Goal: Obtain resource: Download file/media

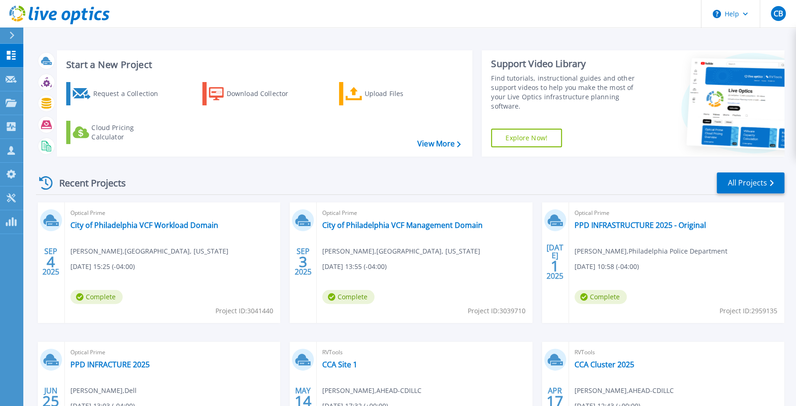
click at [13, 37] on icon at bounding box center [12, 35] width 5 height 7
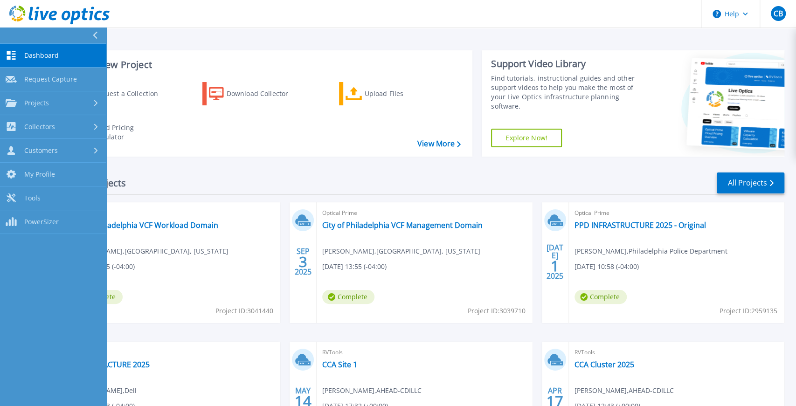
click at [13, 37] on button at bounding box center [53, 36] width 106 height 16
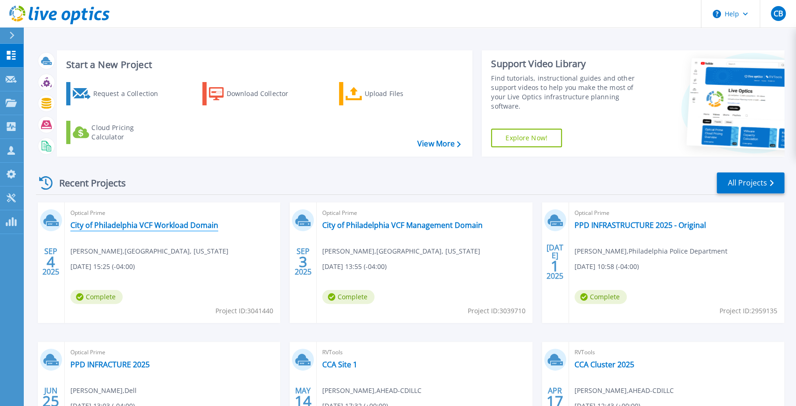
click at [205, 226] on link "City of Philadelphia VCF Workload Domain" at bounding box center [144, 225] width 148 height 9
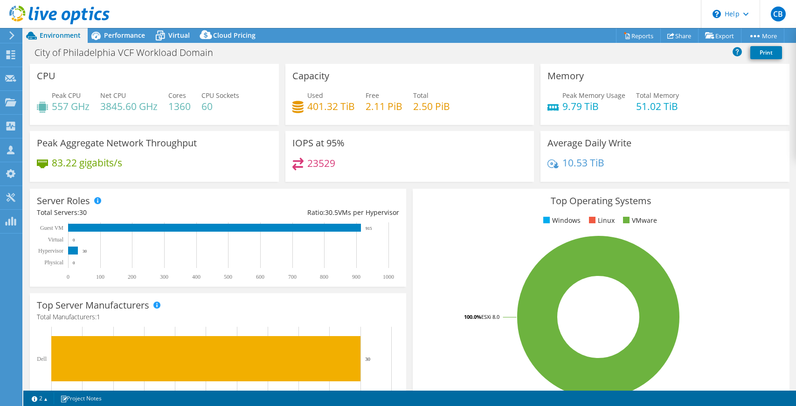
select select "USD"
drag, startPoint x: 366, startPoint y: 107, endPoint x: 400, endPoint y: 109, distance: 34.1
click at [400, 109] on h4 "2.11 PiB" at bounding box center [384, 106] width 37 height 10
click at [131, 36] on span "Performance" at bounding box center [124, 35] width 41 height 9
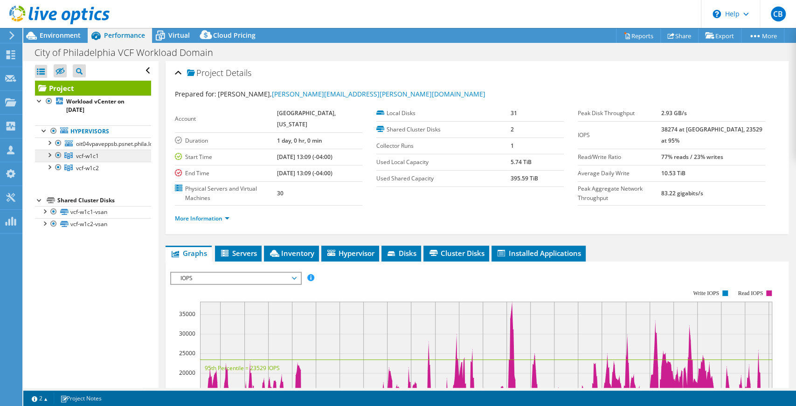
click at [88, 158] on span "vcf-w1c1" at bounding box center [87, 156] width 23 height 8
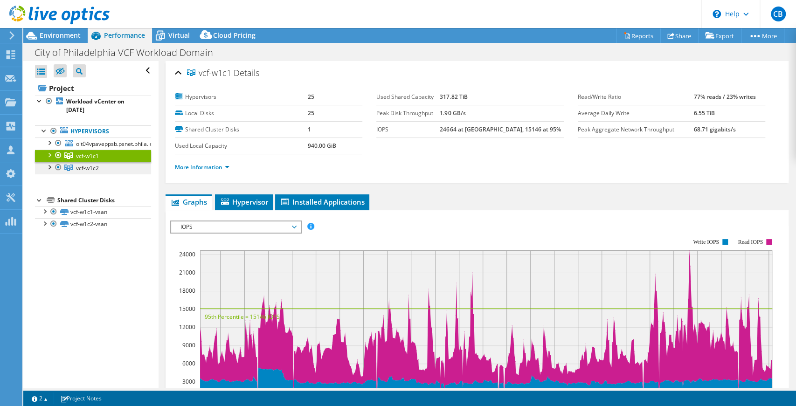
click at [86, 163] on link "vcf-w1c2" at bounding box center [93, 168] width 116 height 12
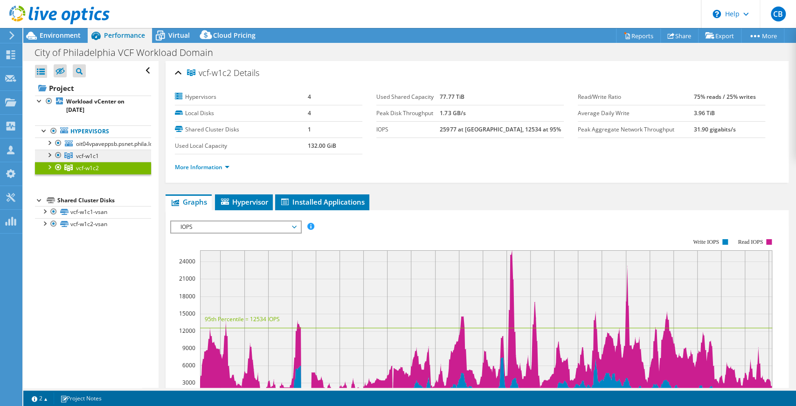
click at [92, 154] on span "vcf-w1c1" at bounding box center [87, 156] width 23 height 8
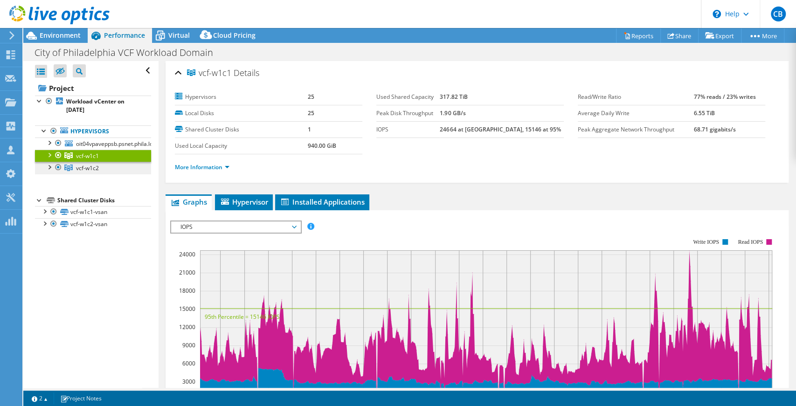
click at [90, 165] on span "vcf-w1c2" at bounding box center [87, 168] width 23 height 8
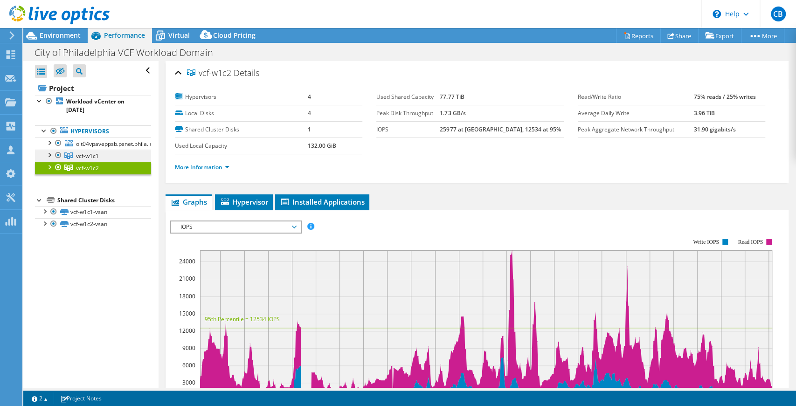
click at [93, 155] on span "vcf-w1c1" at bounding box center [87, 156] width 23 height 8
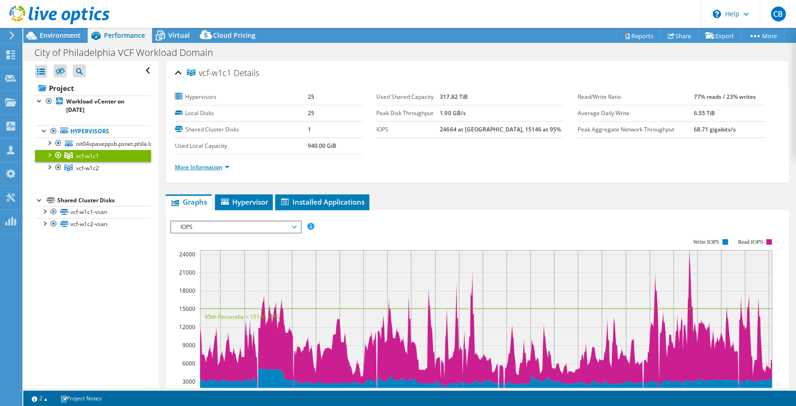
click at [206, 165] on link "More Information" at bounding box center [202, 167] width 55 height 8
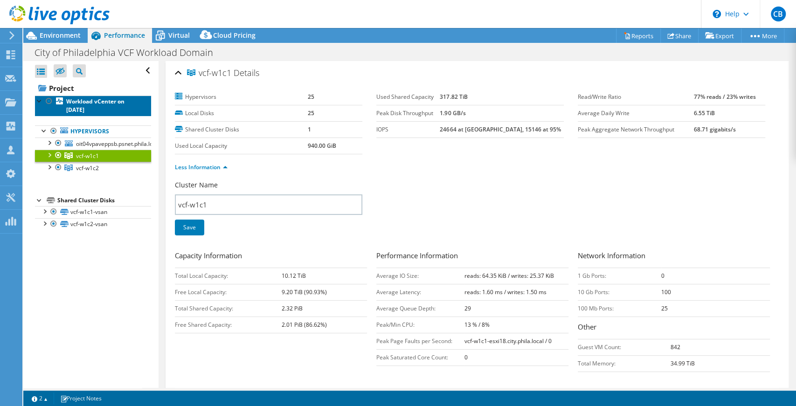
click at [80, 102] on b "Workload vCenter on [DATE]" at bounding box center [95, 105] width 58 height 16
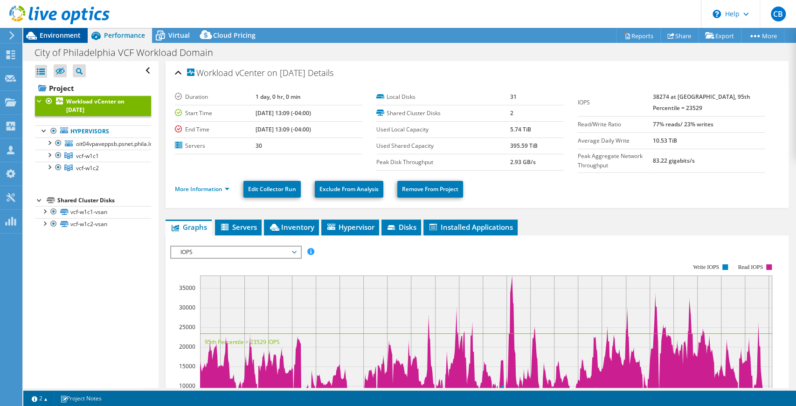
click at [56, 37] on span "Environment" at bounding box center [60, 35] width 41 height 9
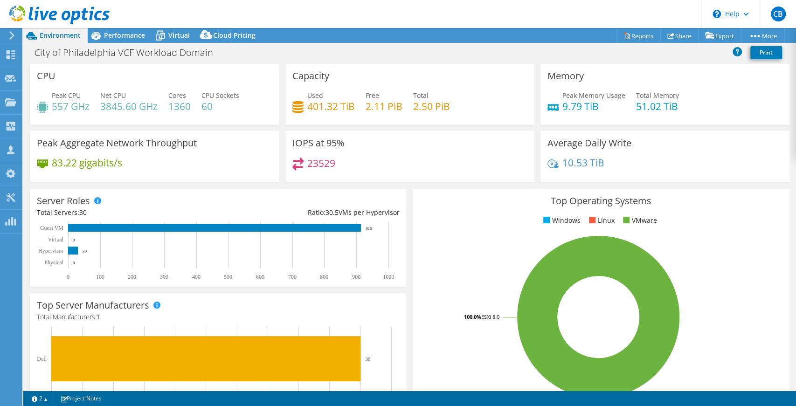
scroll to position [4, 0]
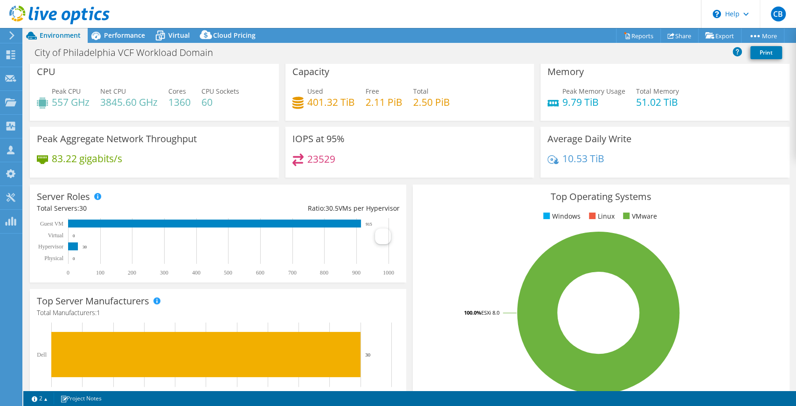
drag, startPoint x: 325, startPoint y: 206, endPoint x: 406, endPoint y: 206, distance: 81.6
click at [406, 206] on div "Server Roles Physical Servers represent bare metal servers that were targets of…" at bounding box center [218, 233] width 383 height 104
click at [140, 33] on span "Performance" at bounding box center [124, 35] width 41 height 9
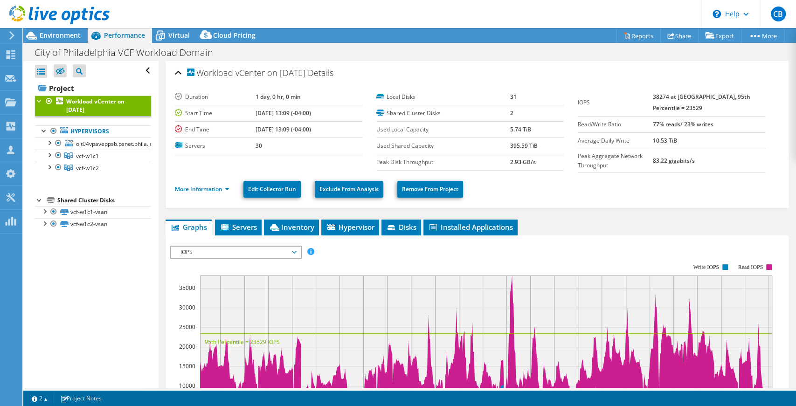
scroll to position [0, 0]
click at [115, 160] on link "vcf-w1c1" at bounding box center [93, 156] width 116 height 12
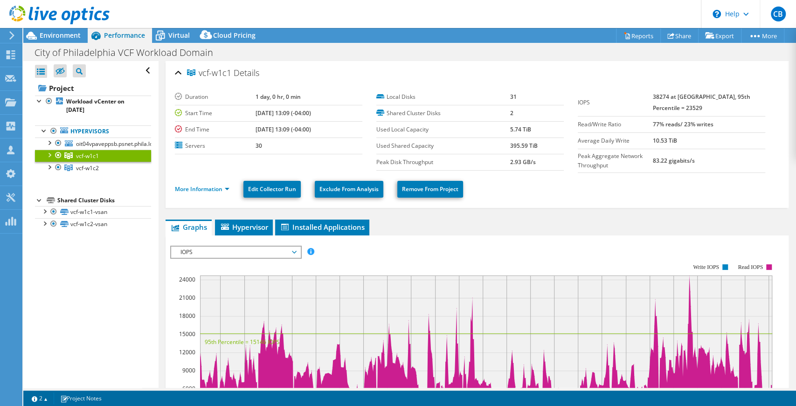
click at [49, 153] on div at bounding box center [48, 154] width 9 height 9
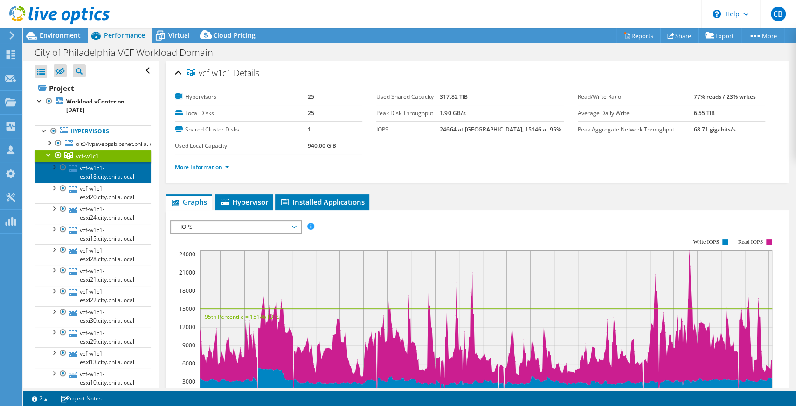
click at [111, 169] on link "vcf-w1c1-esxi18.city.phila.local" at bounding box center [93, 172] width 116 height 21
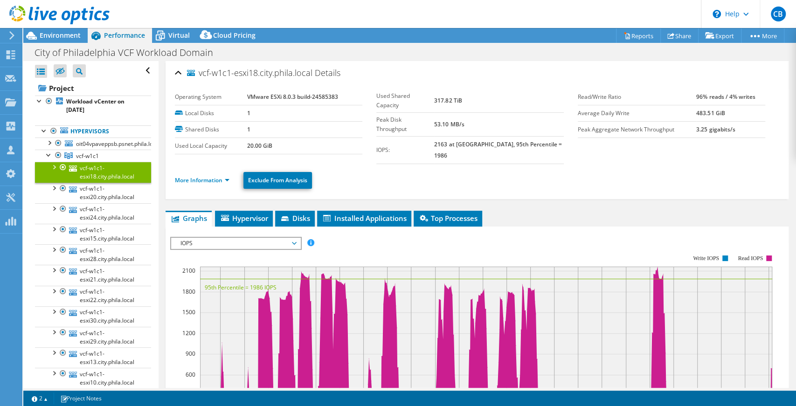
scroll to position [4, 0]
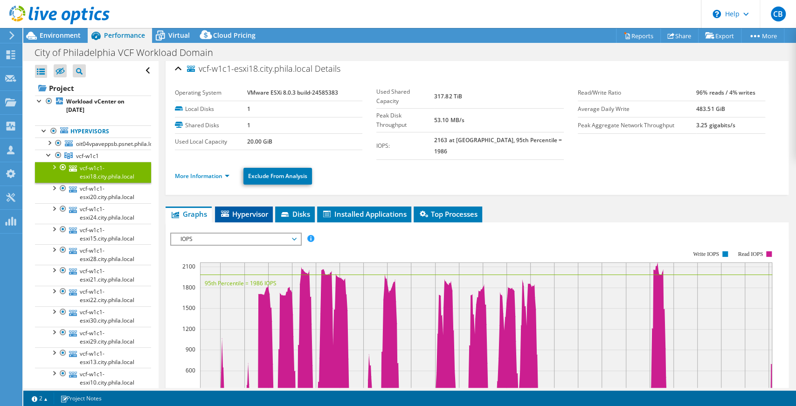
click at [244, 209] on span "Hypervisor" at bounding box center [244, 213] width 49 height 9
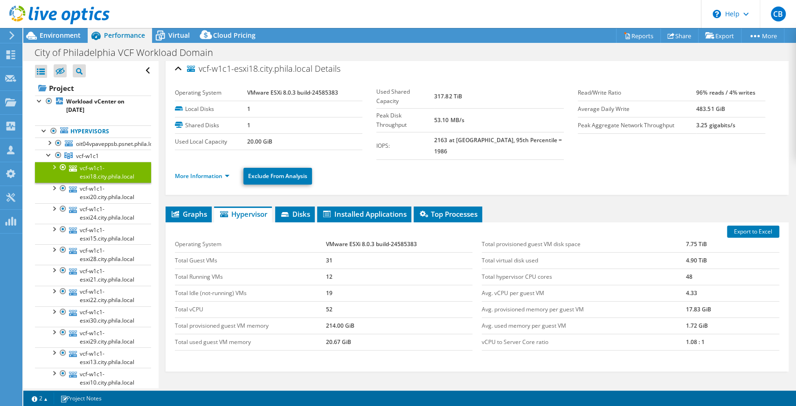
scroll to position [19, 0]
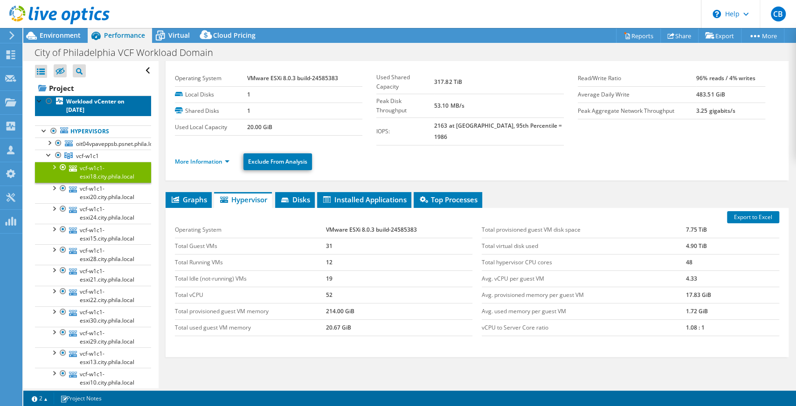
click at [80, 100] on b "Workload vCenter on [DATE]" at bounding box center [95, 105] width 58 height 16
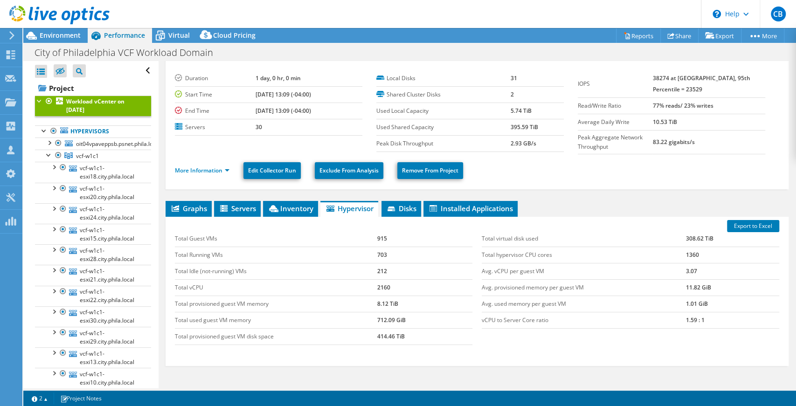
scroll to position [0, 0]
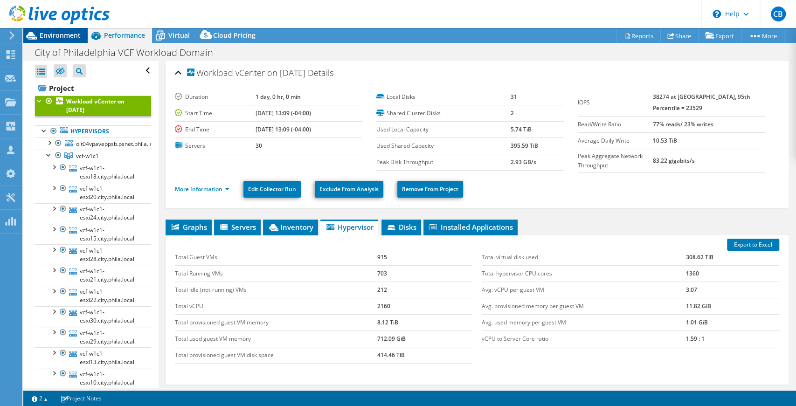
click at [53, 40] on div "Environment" at bounding box center [55, 35] width 64 height 15
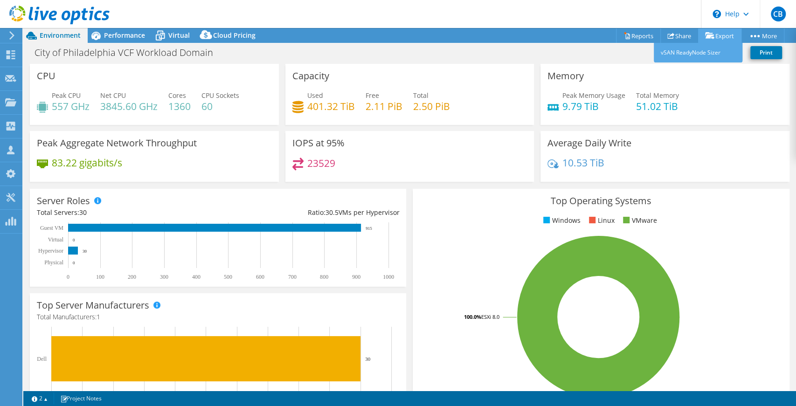
click at [707, 31] on link "Export" at bounding box center [719, 35] width 43 height 14
click at [626, 36] on link "Reports" at bounding box center [638, 35] width 45 height 14
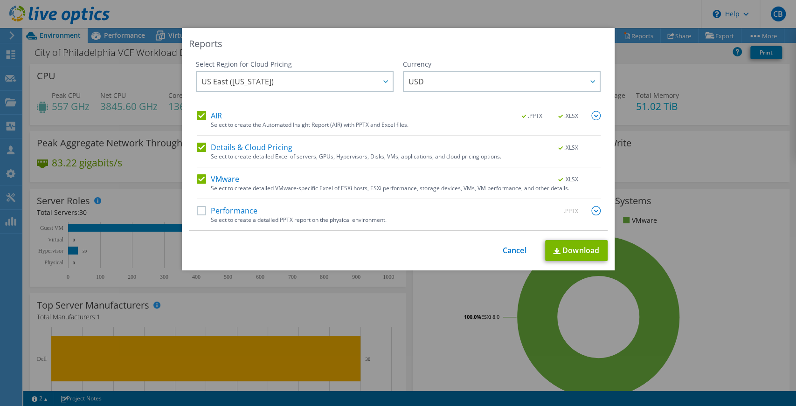
click at [207, 114] on label "AIR" at bounding box center [209, 115] width 25 height 9
click at [0, 0] on input "AIR" at bounding box center [0, 0] width 0 height 0
click at [196, 147] on div "Select Region for Cloud Pricing Asia Pacific ([GEOGRAPHIC_DATA]) [GEOGRAPHIC_DA…" at bounding box center [398, 145] width 419 height 171
click at [200, 147] on label "Details & Cloud Pricing" at bounding box center [245, 147] width 96 height 9
click at [0, 0] on input "Details & Cloud Pricing" at bounding box center [0, 0] width 0 height 0
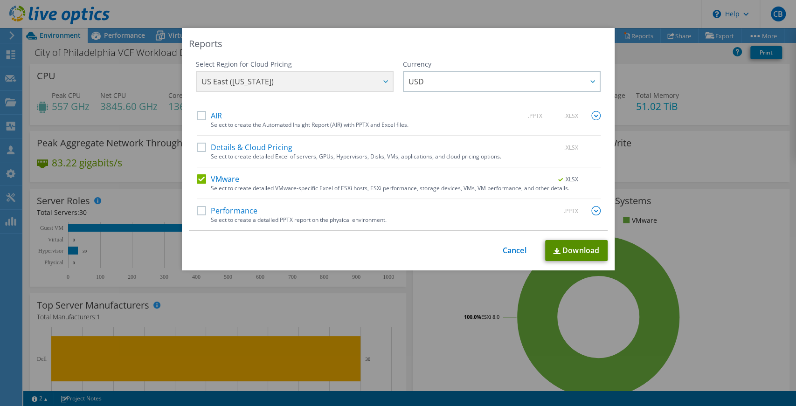
click at [570, 250] on link "Download" at bounding box center [576, 250] width 63 height 21
click at [507, 250] on link "Cancel" at bounding box center [515, 250] width 24 height 9
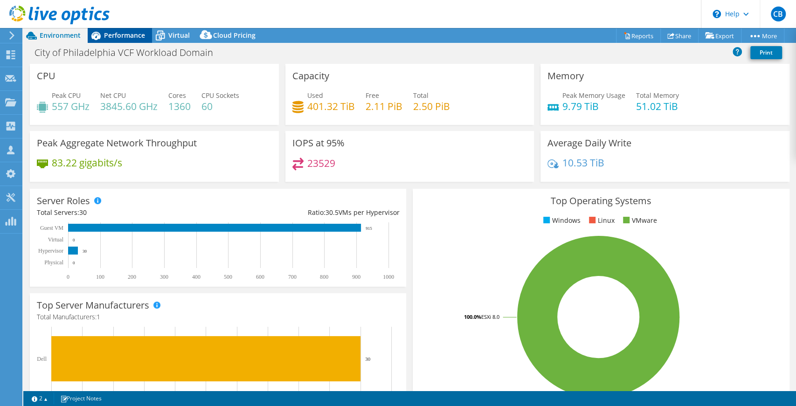
click at [113, 32] on span "Performance" at bounding box center [124, 35] width 41 height 9
